Goal: Navigation & Orientation: Find specific page/section

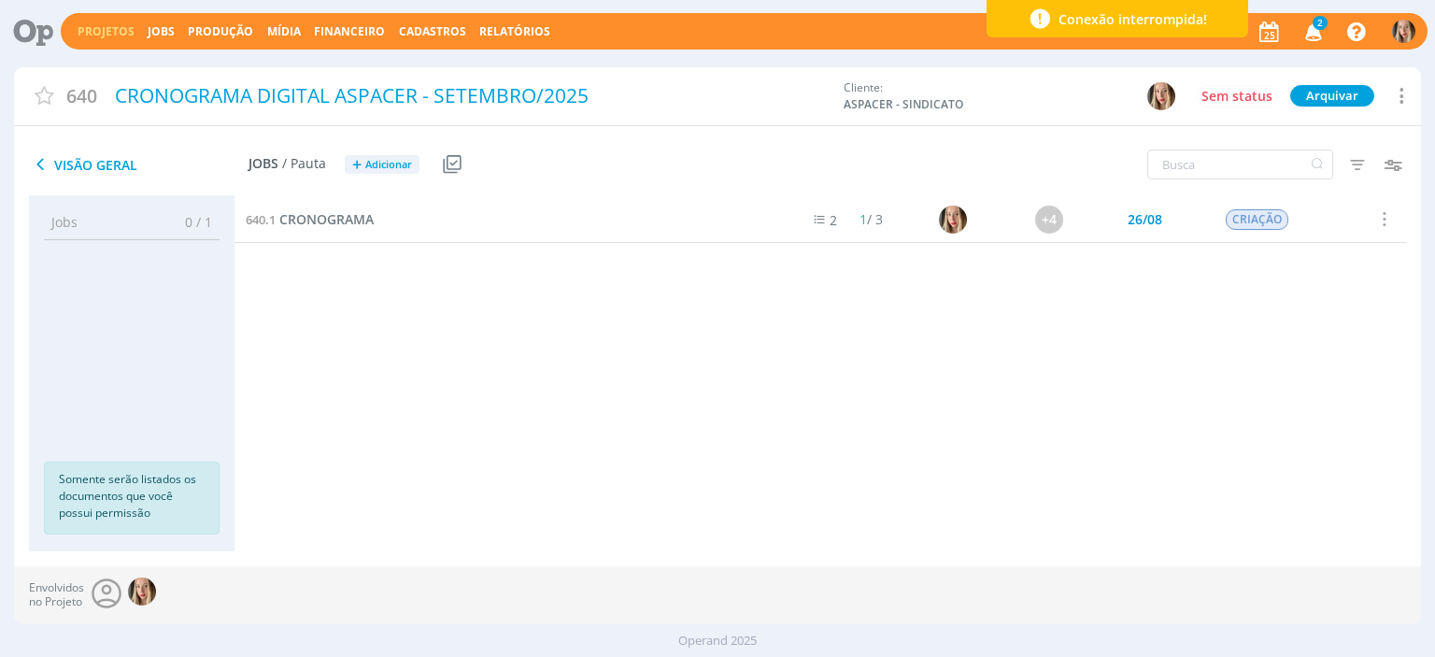
click at [1314, 25] on span "2" at bounding box center [1319, 23] width 15 height 14
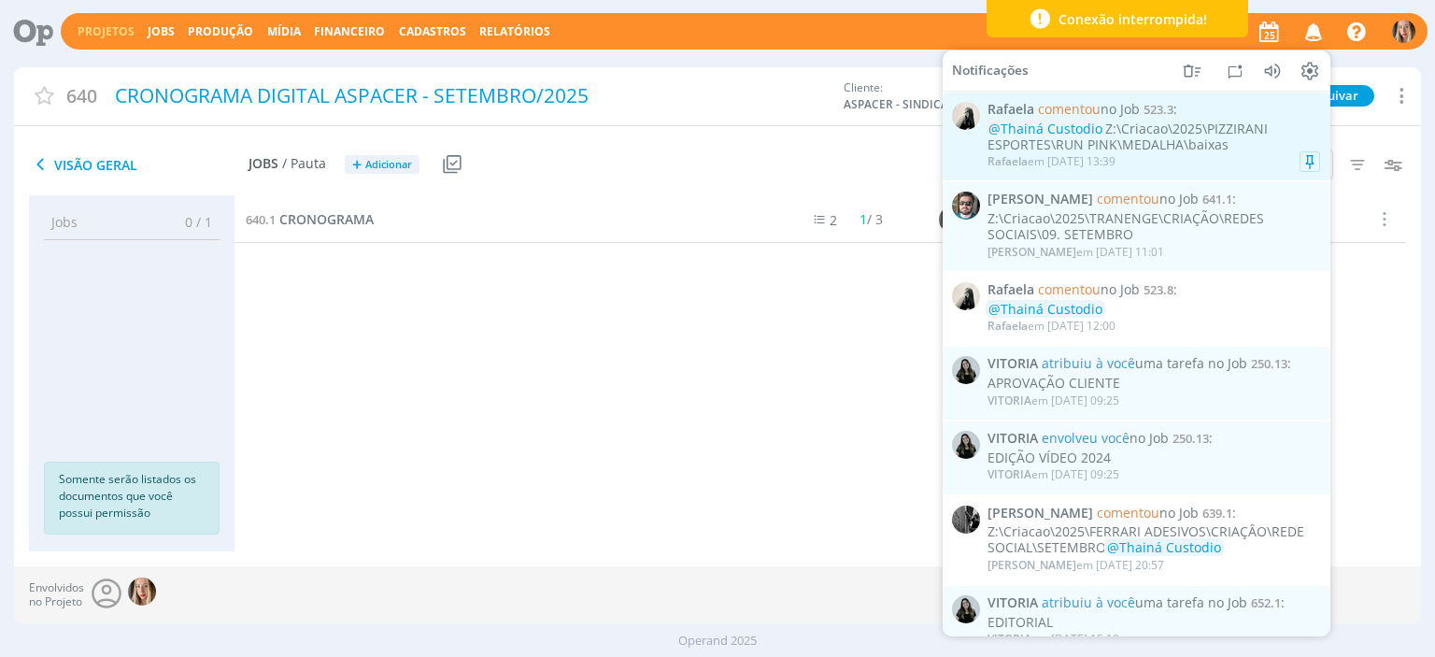
click at [1172, 141] on div "@Thainá Custodio Z:\Criacao\2025\PIZZIRANI ESPORTES\RUN PINK\MEDALHA\baixas" at bounding box center [1153, 137] width 333 height 32
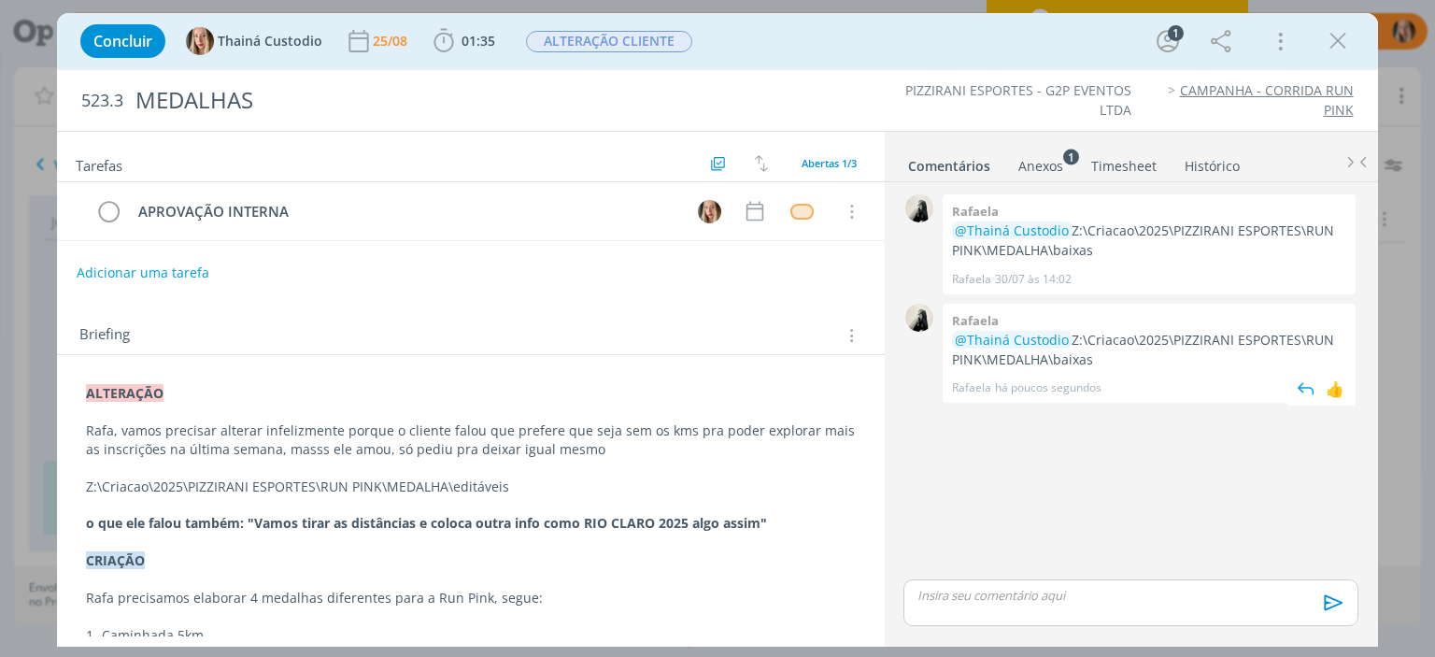
drag, startPoint x: 1072, startPoint y: 336, endPoint x: 1106, endPoint y: 355, distance: 38.5
click at [1106, 355] on p "@Thainá Custodio Z:\Criacao\2025\PIZZIRANI ESPORTES\RUN PINK\MEDALHA\baixas" at bounding box center [1149, 350] width 394 height 38
copy p "Z:\Criacao\2025\PIZZIRANI ESPORTES\RUN PINK\MEDALHA\baixas"
click at [1327, 33] on icon "dialog" at bounding box center [1338, 41] width 28 height 28
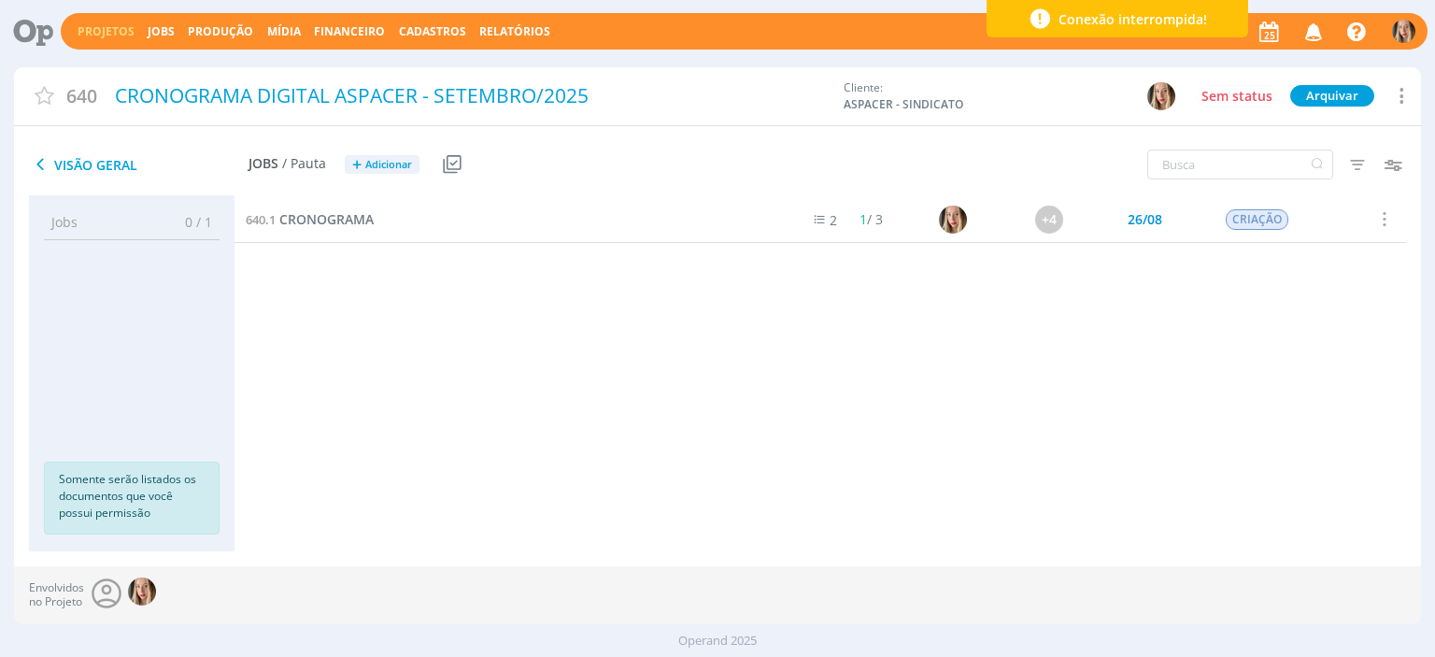
click at [362, 230] on div "640.1 CRONOGRAMA" at bounding box center [507, 219] width 546 height 46
click at [360, 226] on span "CRONOGRAMA" at bounding box center [326, 219] width 94 height 18
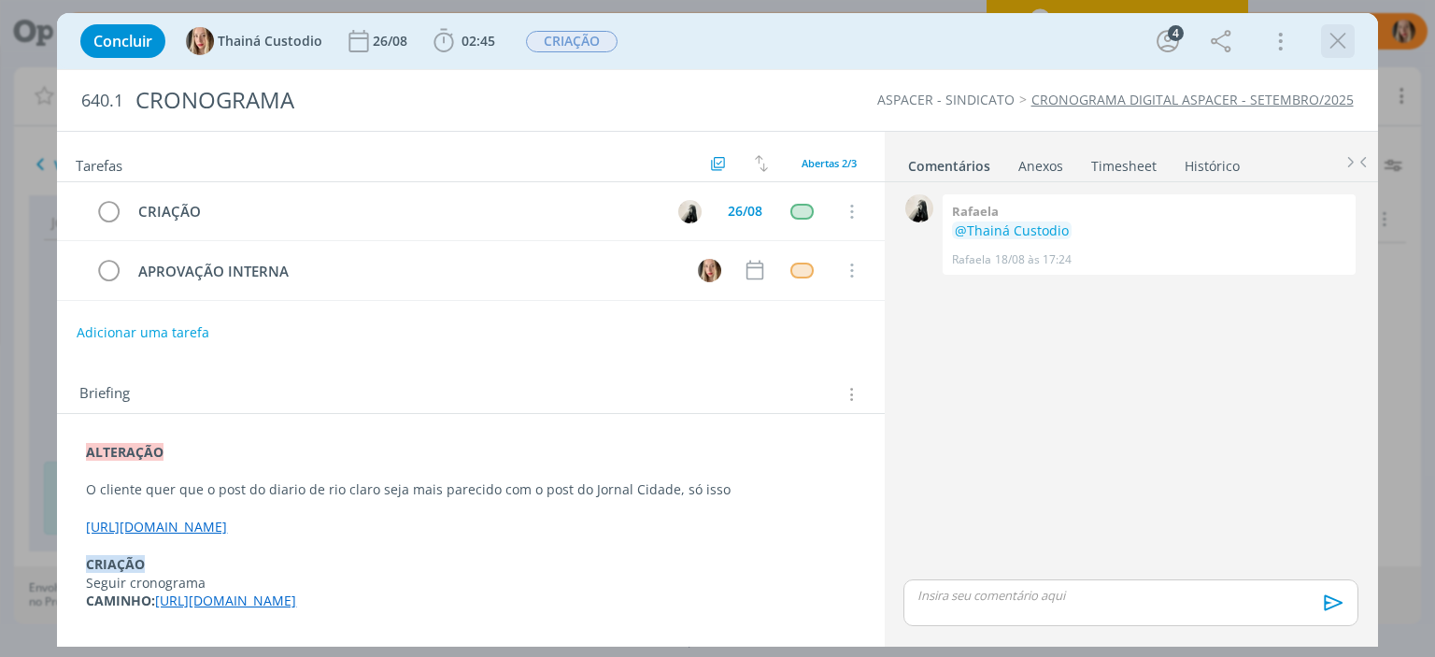
click at [1345, 44] on icon "dialog" at bounding box center [1338, 41] width 28 height 28
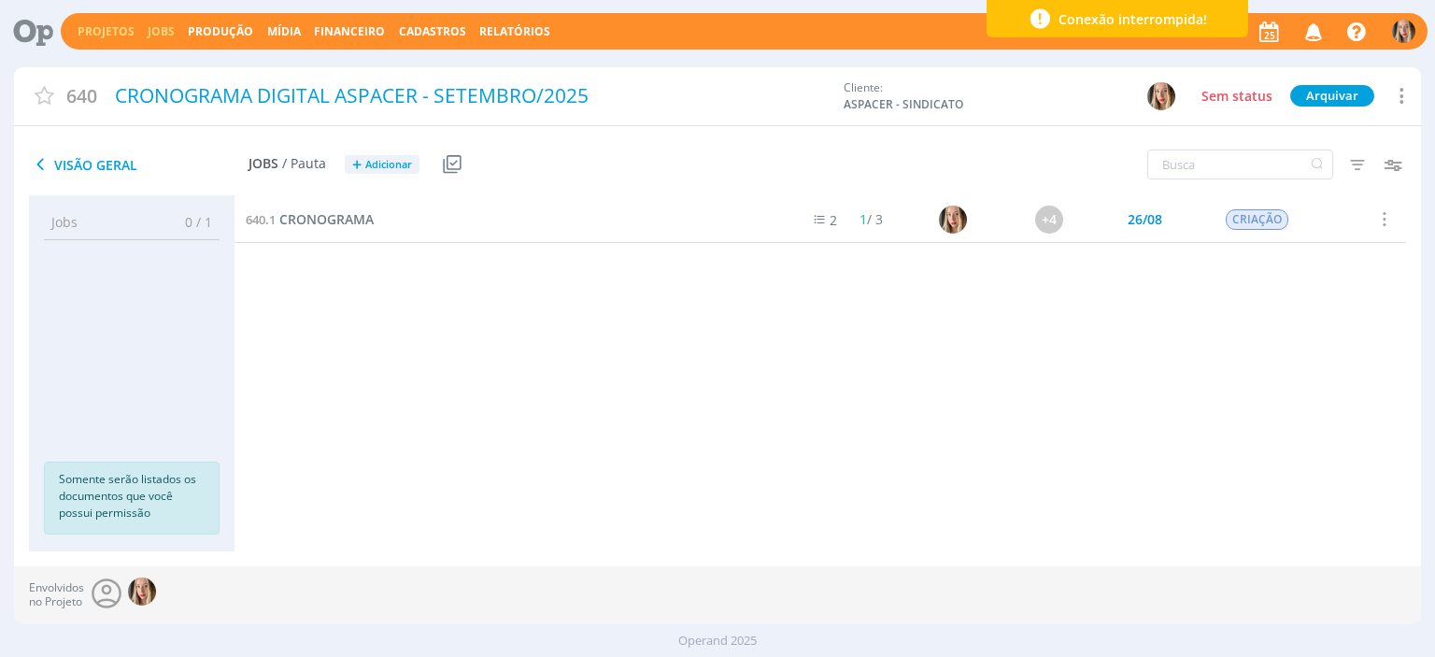
click at [161, 25] on link "Jobs" at bounding box center [161, 31] width 27 height 16
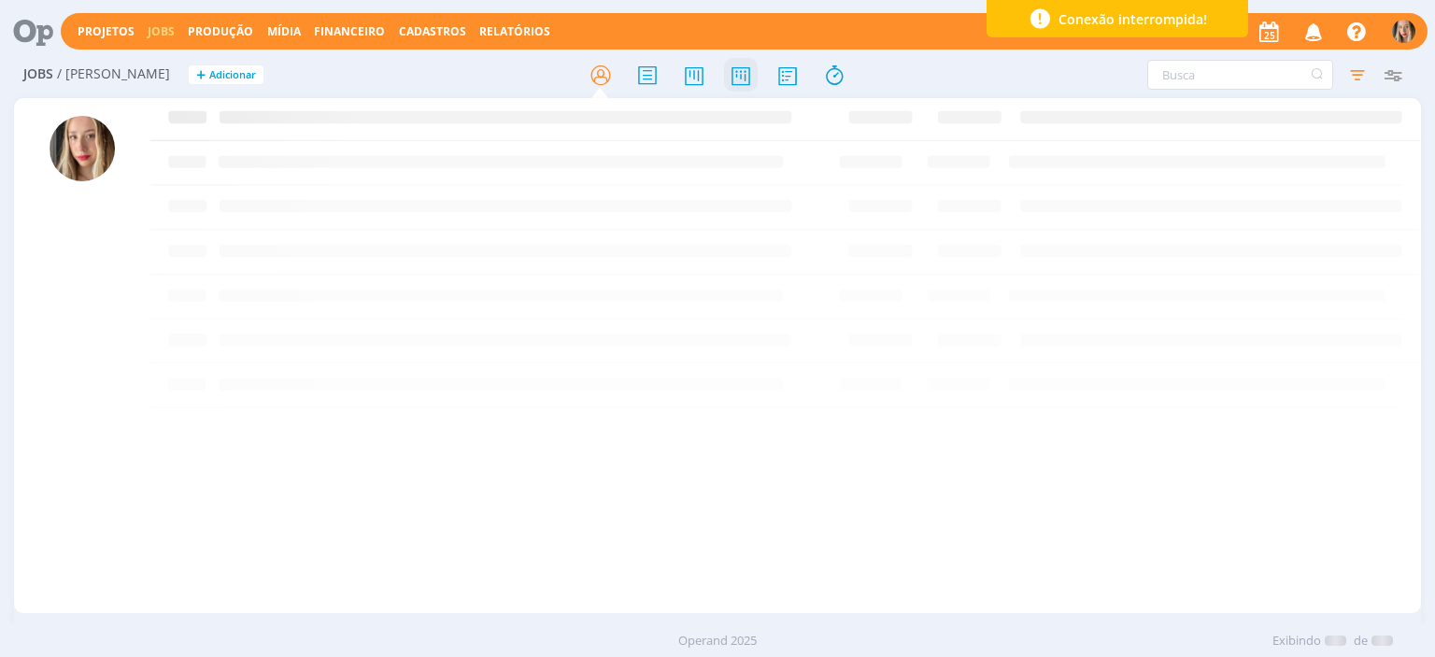
click at [744, 74] on icon at bounding box center [741, 75] width 34 height 36
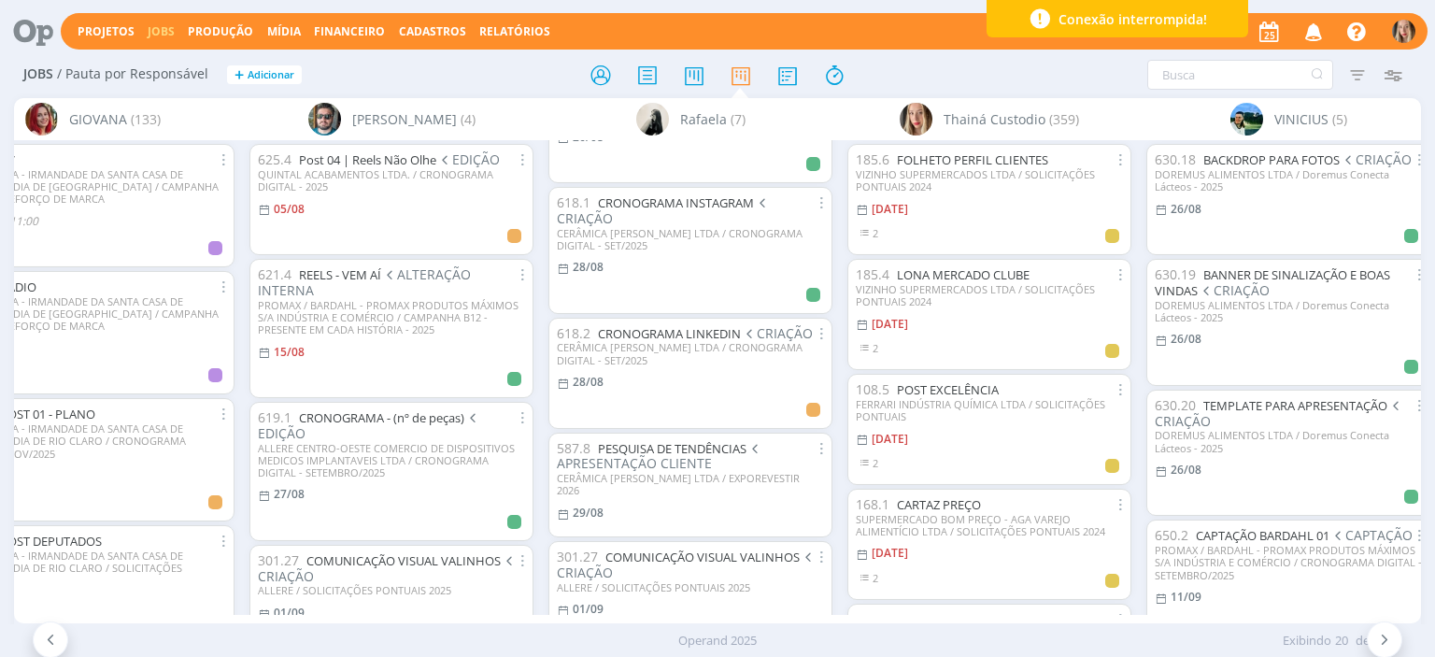
scroll to position [345, 0]
